Goal: Task Accomplishment & Management: Manage account settings

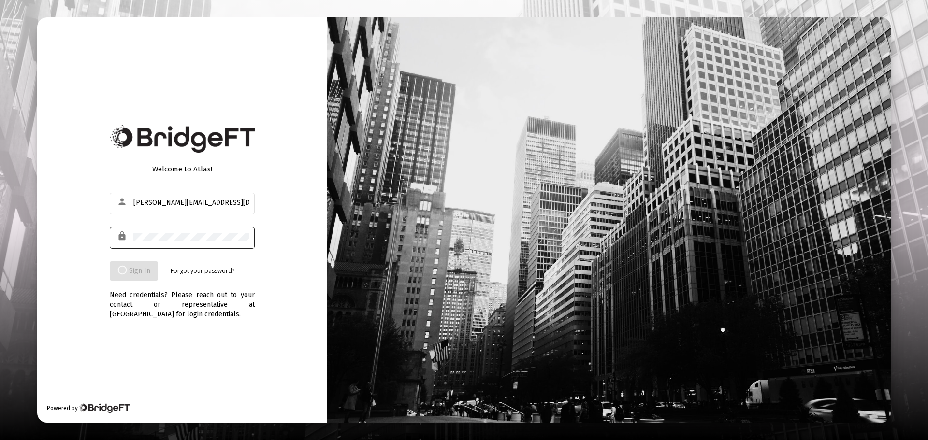
click at [173, 225] on div at bounding box center [191, 237] width 116 height 24
click at [222, 208] on div "[PERSON_NAME][EMAIL_ADDRESS][DOMAIN_NAME]" at bounding box center [191, 203] width 116 height 24
type input "[PERSON_NAME][EMAIL_ADDRESS][DOMAIN_NAME]"
click at [304, 238] on div "Welcome to Atlas! person [PERSON_NAME][EMAIL_ADDRESS][DOMAIN_NAME] lock Sign In…" at bounding box center [182, 219] width 290 height 405
type input "[PERSON_NAME][EMAIL_ADDRESS][DOMAIN_NAME]"
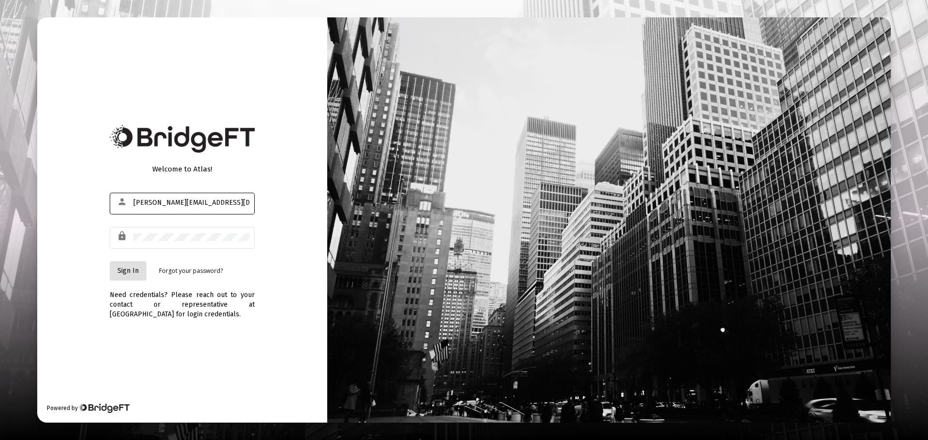
click at [133, 268] on span "Sign In" at bounding box center [127, 271] width 21 height 8
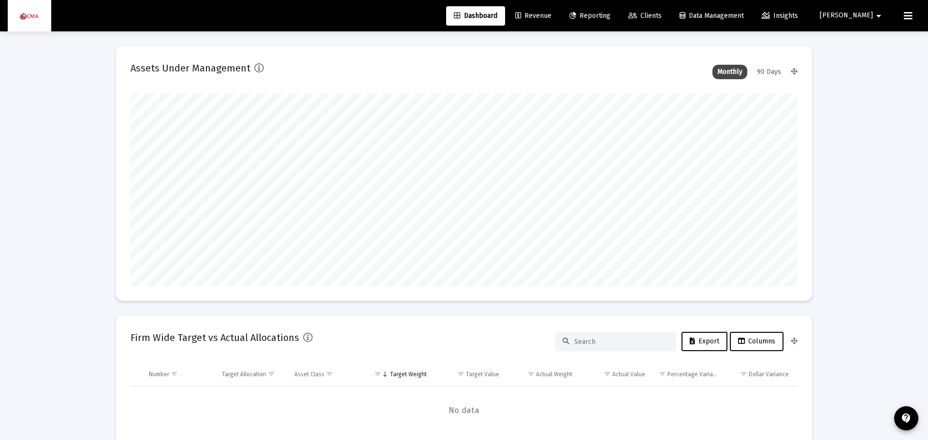
type input "2025-09-12"
